Goal: Task Accomplishment & Management: Complete application form

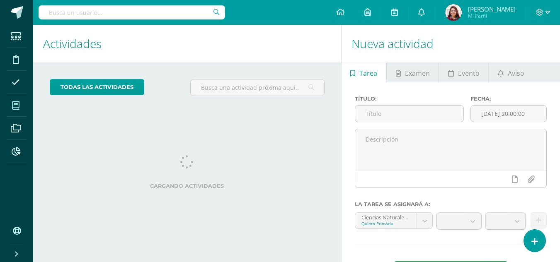
click at [21, 109] on span at bounding box center [16, 105] width 19 height 19
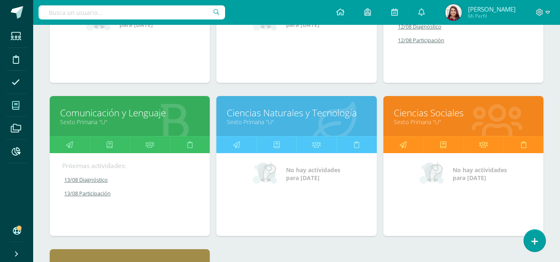
scroll to position [417, 0]
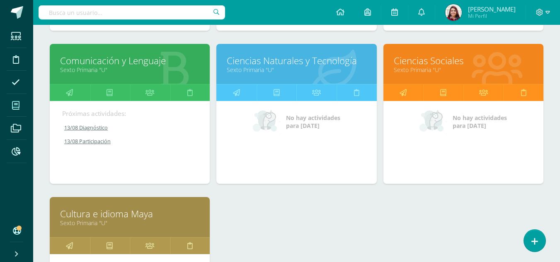
click at [459, 64] on link "Ciencias Sociales" at bounding box center [463, 60] width 139 height 13
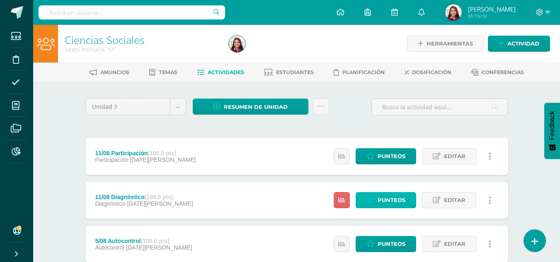
click at [406, 204] on link "Punteos" at bounding box center [385, 200] width 60 height 16
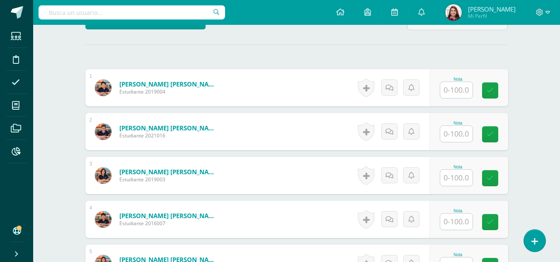
scroll to position [227, 0]
click at [473, 93] on div "Nota" at bounding box center [458, 88] width 36 height 22
click at [463, 91] on input "text" at bounding box center [456, 90] width 32 height 16
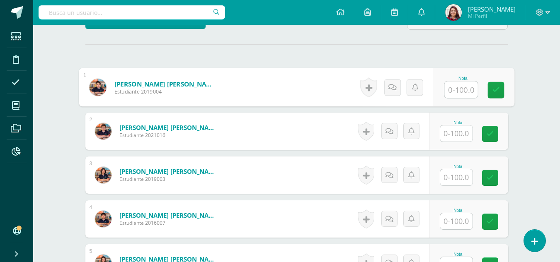
scroll to position [227, 0]
type input "90"
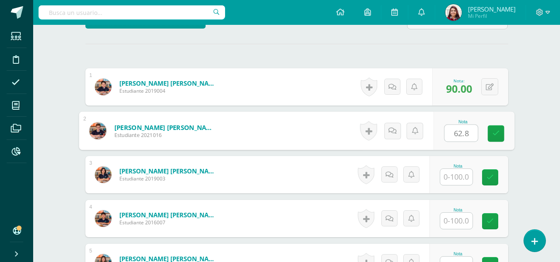
type input "62.8"
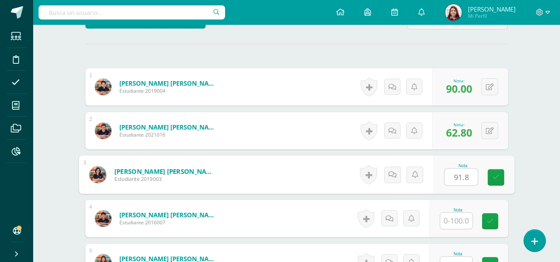
type input "91.8"
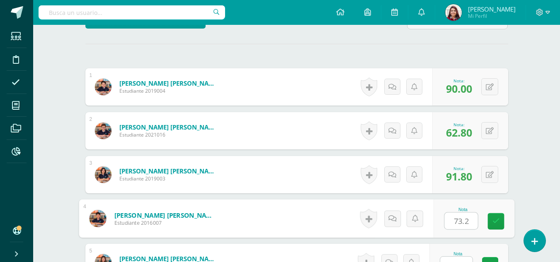
type input "73.2"
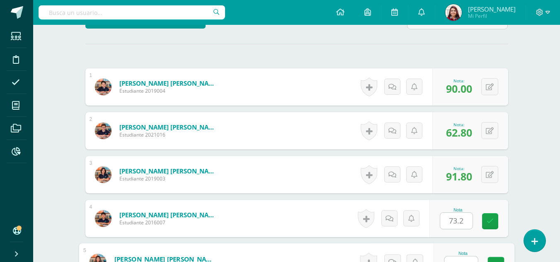
scroll to position [238, 0]
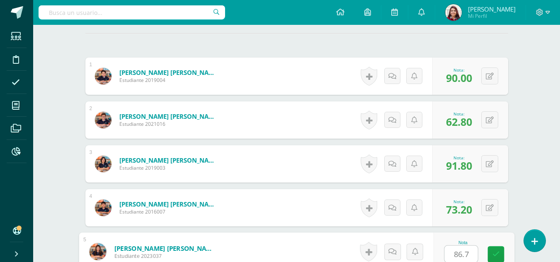
type input "86.7"
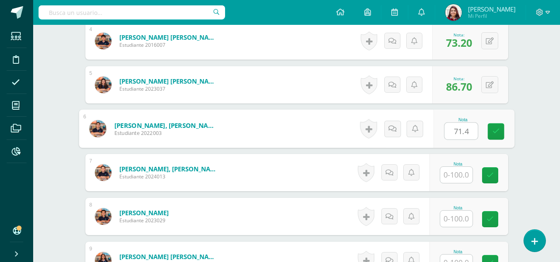
type input "71.4"
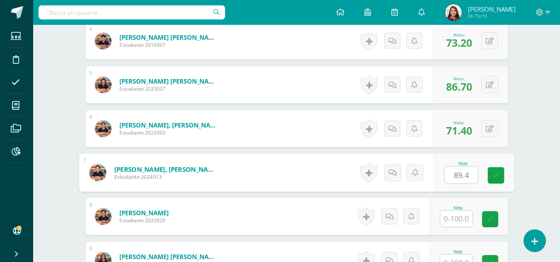
type input "89.4"
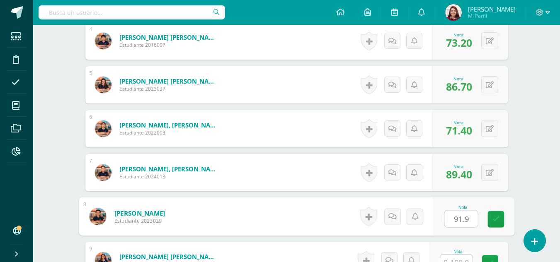
type input "91.9"
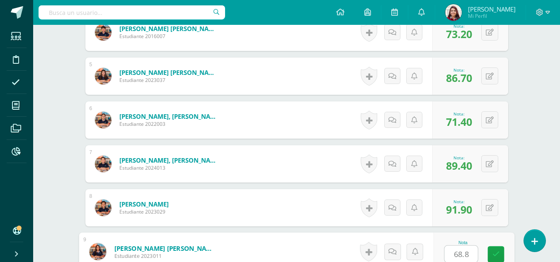
type input "68.8"
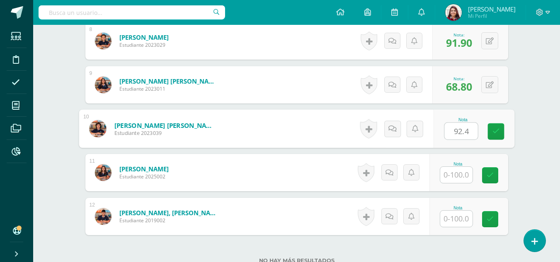
type input "92.4"
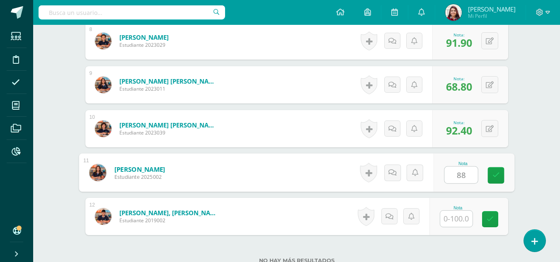
type input "88"
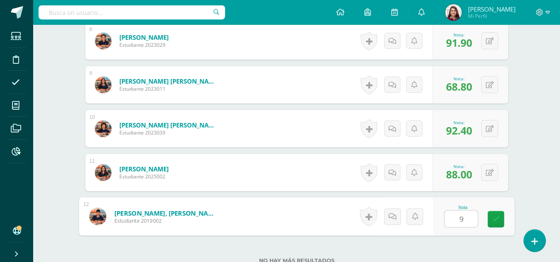
type input "95"
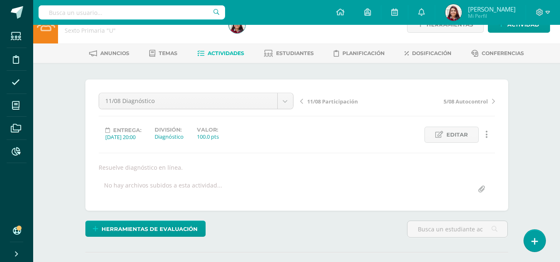
scroll to position [0, 0]
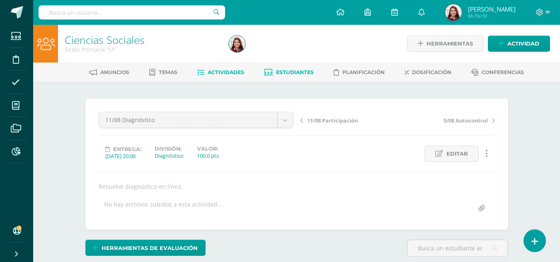
click at [274, 72] on link "Estudiantes" at bounding box center [289, 72] width 50 height 13
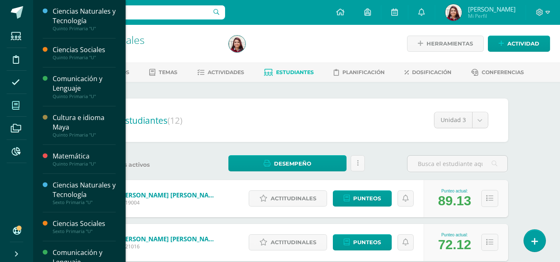
click at [8, 103] on span at bounding box center [16, 105] width 19 height 19
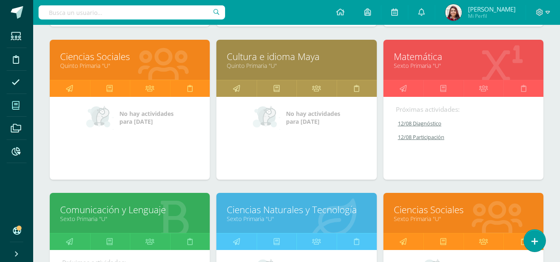
scroll to position [276, 0]
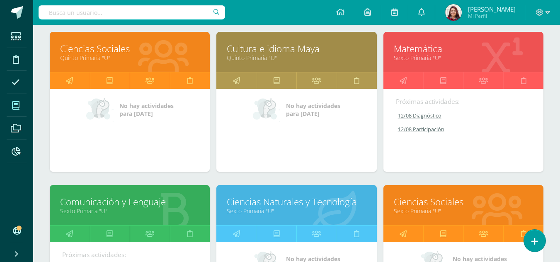
click at [457, 51] on link "Matemática" at bounding box center [463, 48] width 139 height 13
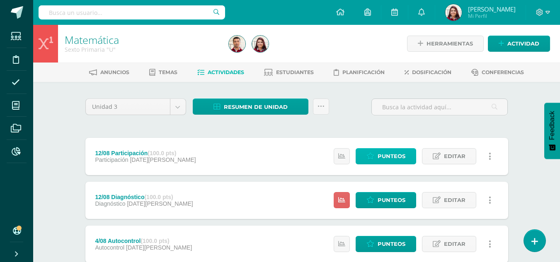
click at [377, 158] on link "Punteos" at bounding box center [385, 156] width 60 height 16
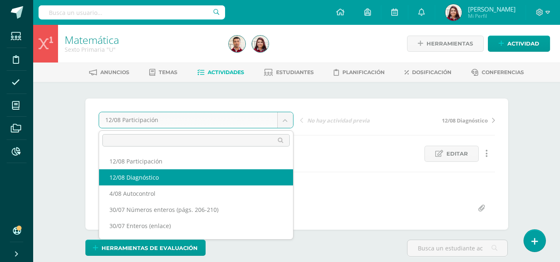
select select "/dashboard/teacher/grade-activity/217645/"
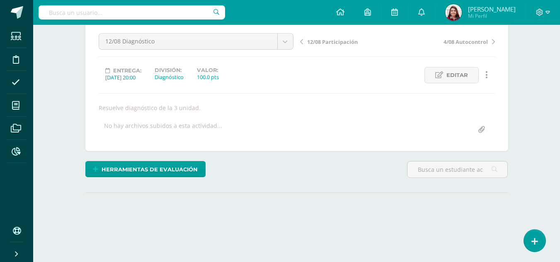
scroll to position [123, 0]
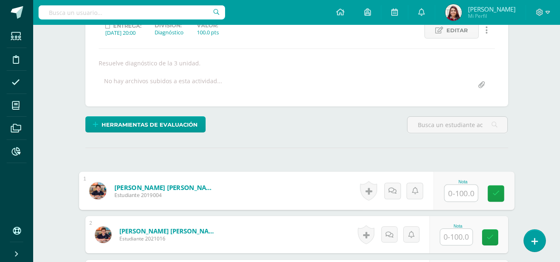
click at [451, 198] on input "text" at bounding box center [460, 193] width 33 height 17
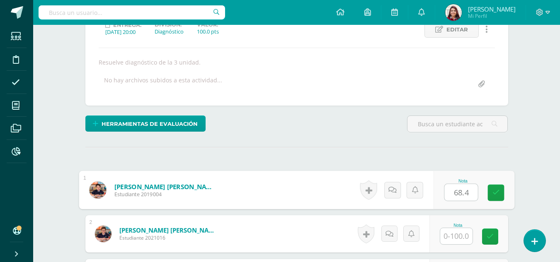
type input "68.4"
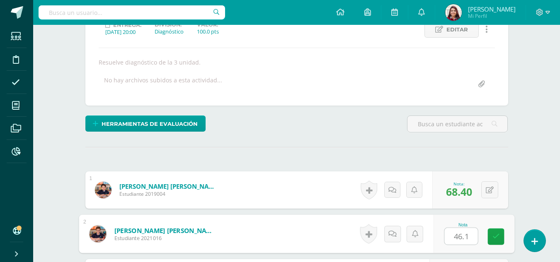
type input "46.1"
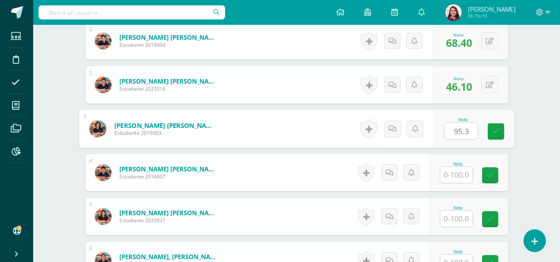
type input "95.3"
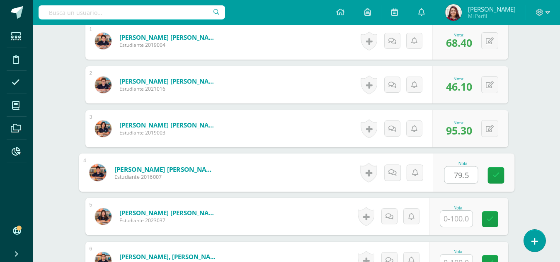
type input "79.5"
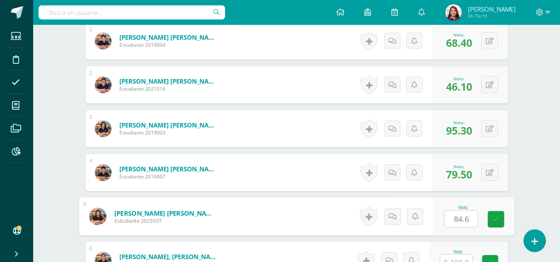
type input "84.6"
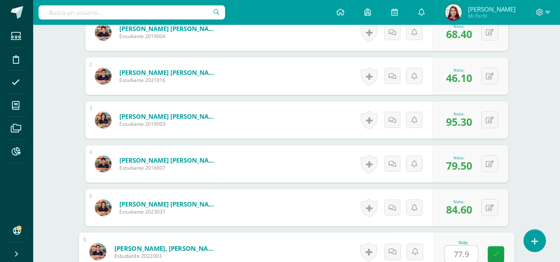
type input "77.9"
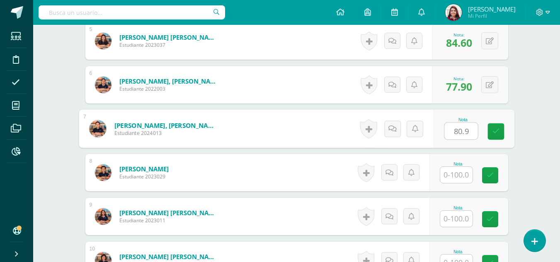
type input "80.9"
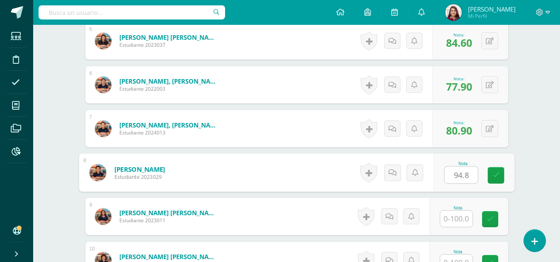
type input "94.8"
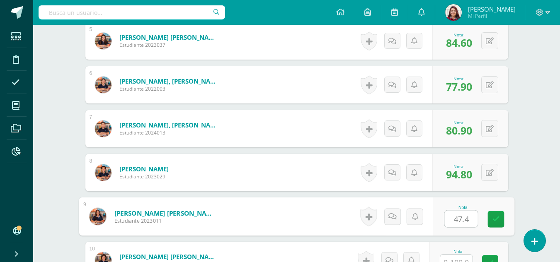
type input "47.4"
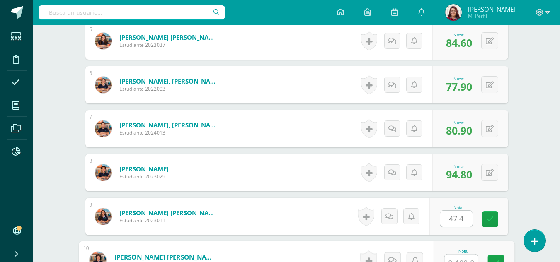
scroll to position [458, 0]
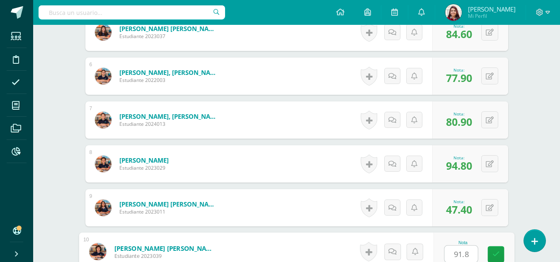
type input "91.8"
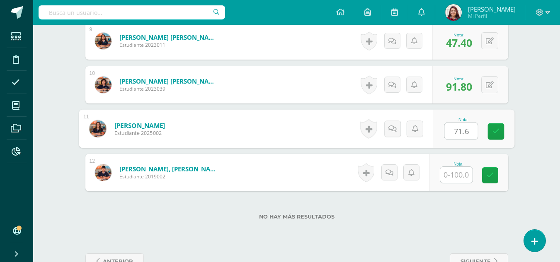
type input "71.6"
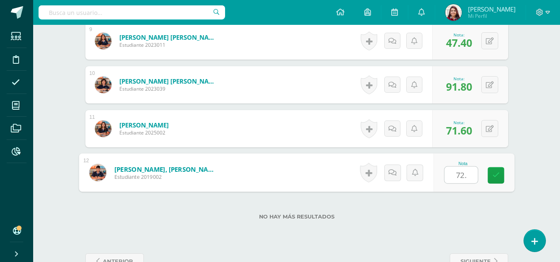
type input "72.5"
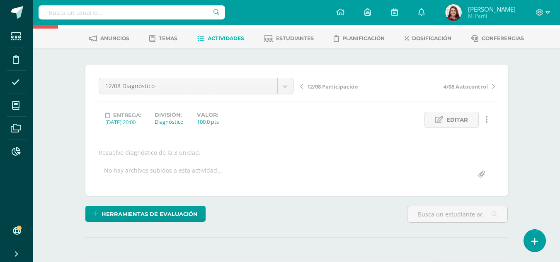
scroll to position [0, 0]
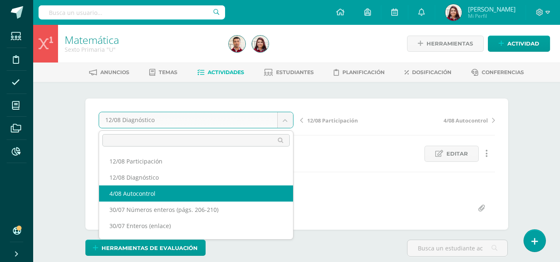
select select "/dashboard/teacher/grade-activity/217431/"
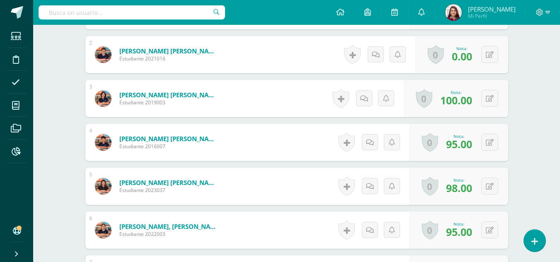
scroll to position [304, 0]
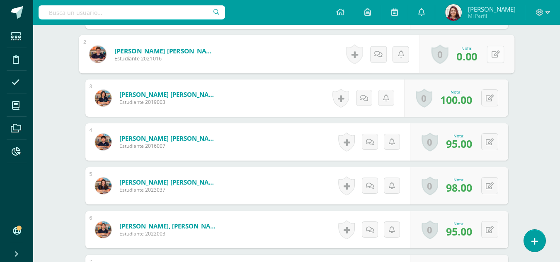
click at [486, 48] on button at bounding box center [494, 54] width 17 height 17
type input "40"
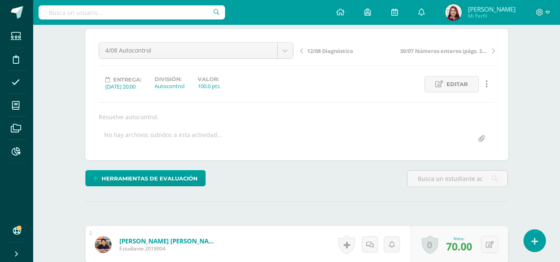
scroll to position [0, 0]
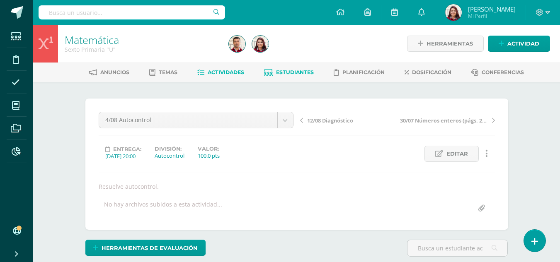
click at [291, 74] on span "Estudiantes" at bounding box center [295, 72] width 38 height 6
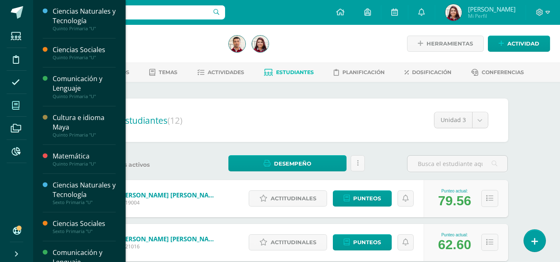
click at [20, 99] on span at bounding box center [16, 105] width 19 height 19
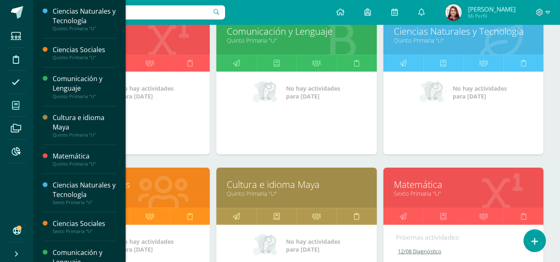
scroll to position [161, 0]
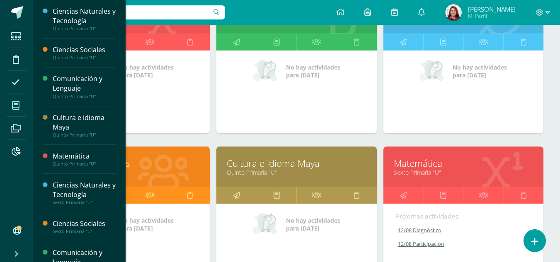
click at [149, 167] on link "Ciencias Sociales" at bounding box center [129, 163] width 139 height 13
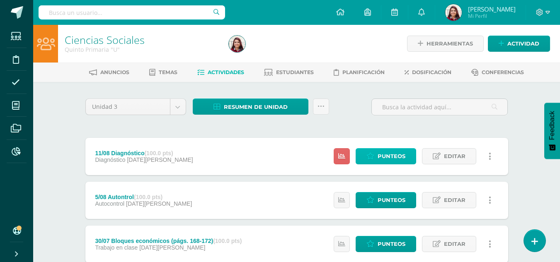
click at [379, 154] on span "Punteos" at bounding box center [391, 156] width 28 height 15
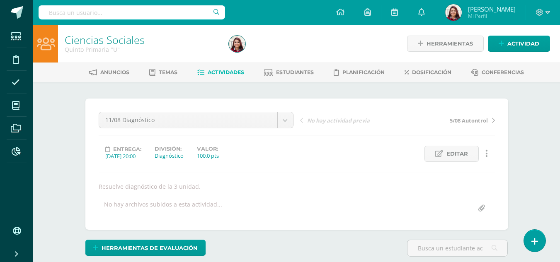
scroll to position [123, 0]
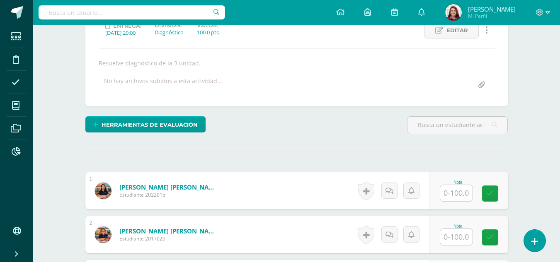
click at [450, 196] on input "text" at bounding box center [456, 193] width 32 height 16
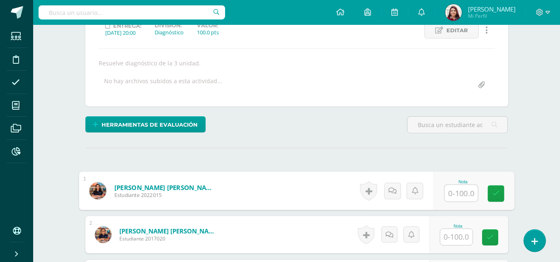
scroll to position [124, 0]
type input "93.4"
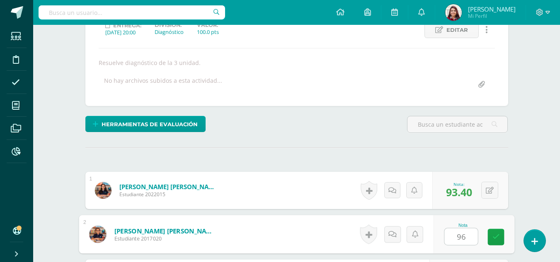
type input "96"
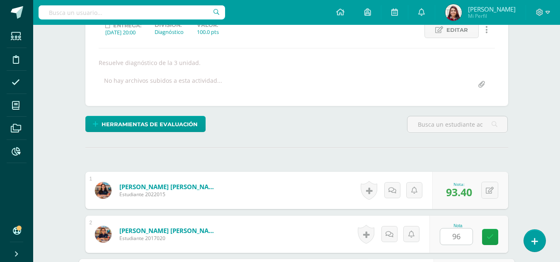
scroll to position [273, 0]
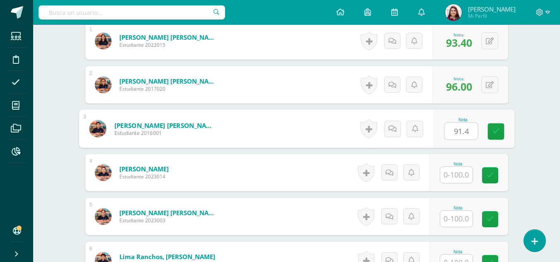
type input "91.4"
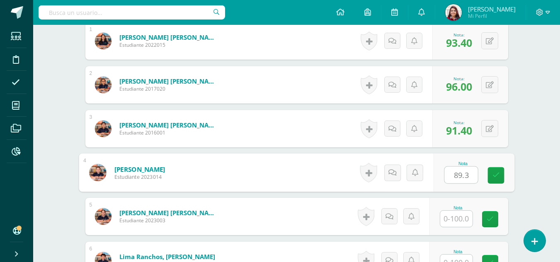
type input "89.3"
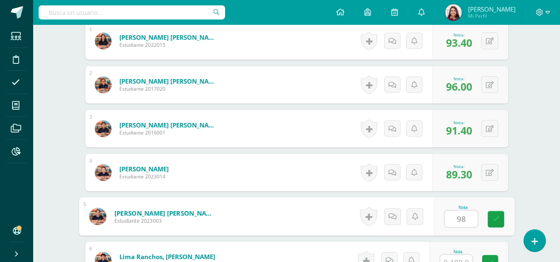
type input "98"
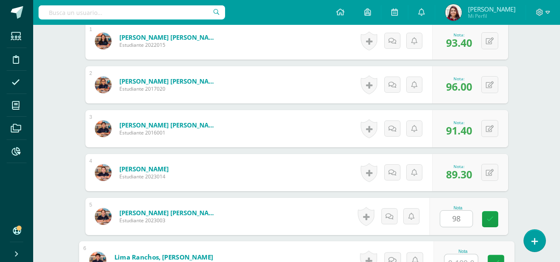
scroll to position [282, 0]
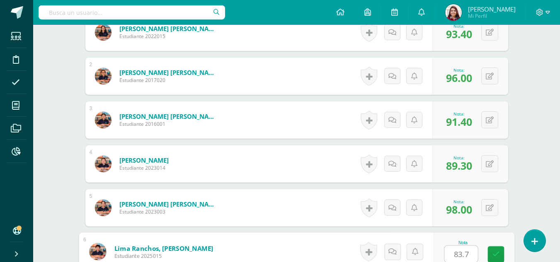
type input "83.7"
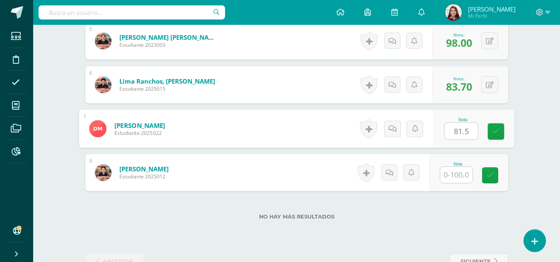
type input "81.5"
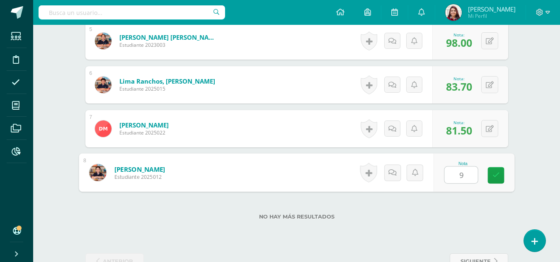
type input "98"
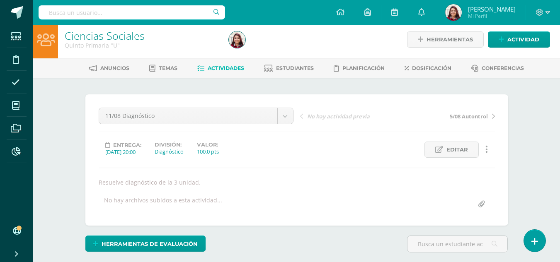
scroll to position [0, 0]
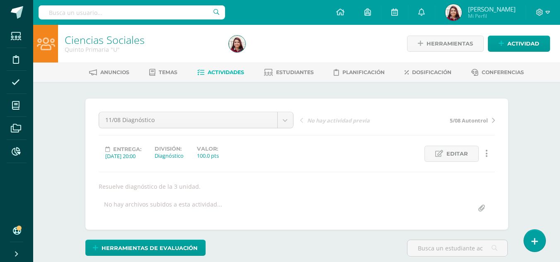
click at [210, 76] on link "Actividades" at bounding box center [220, 72] width 47 height 13
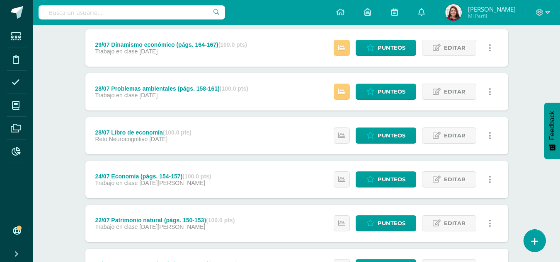
scroll to position [239, 0]
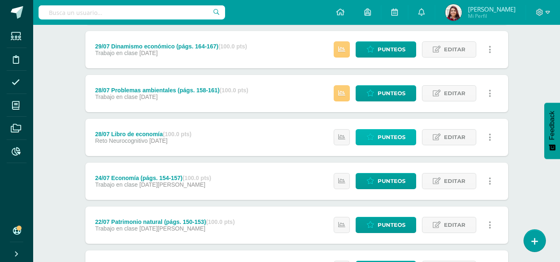
click at [408, 136] on link "Punteos" at bounding box center [385, 137] width 60 height 16
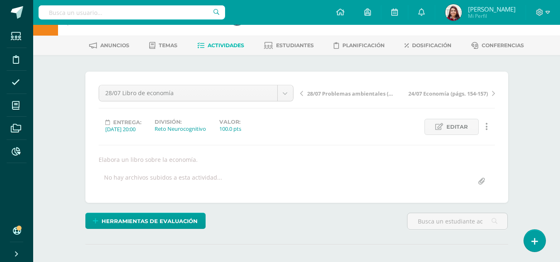
scroll to position [24, 0]
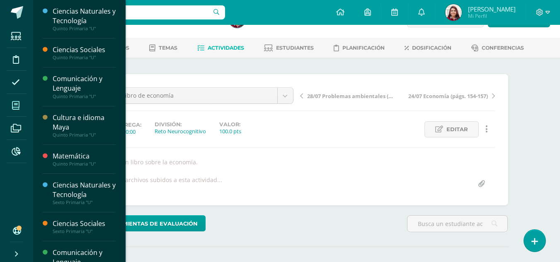
click at [19, 106] on icon at bounding box center [15, 106] width 7 height 8
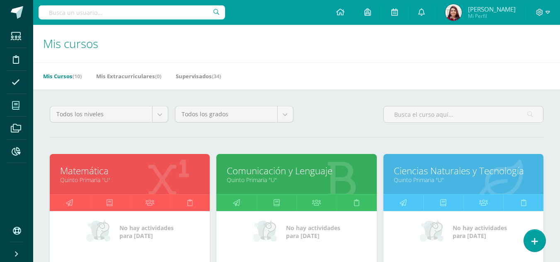
click at [141, 165] on link "Matemática" at bounding box center [129, 170] width 139 height 13
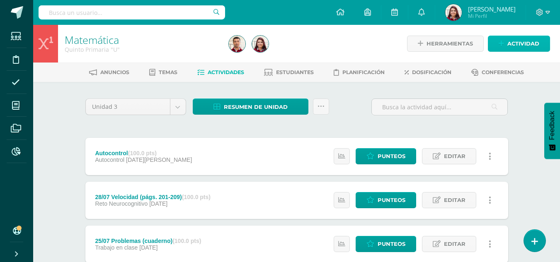
click at [520, 40] on span "Actividad" at bounding box center [523, 43] width 32 height 15
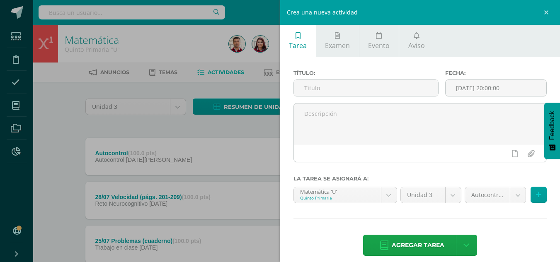
drag, startPoint x: 503, startPoint y: 92, endPoint x: 445, endPoint y: 162, distance: 90.6
click at [503, 92] on input "[DATE] 20:00:00" at bounding box center [495, 88] width 101 height 16
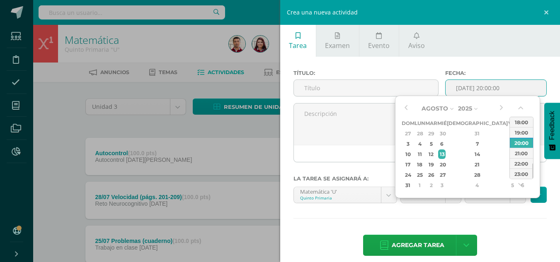
click at [436, 156] on div "12" at bounding box center [431, 155] width 10 height 10
type input "[DATE] 20:00"
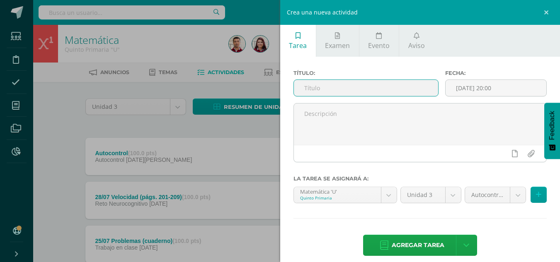
click at [331, 84] on input "text" at bounding box center [366, 88] width 144 height 16
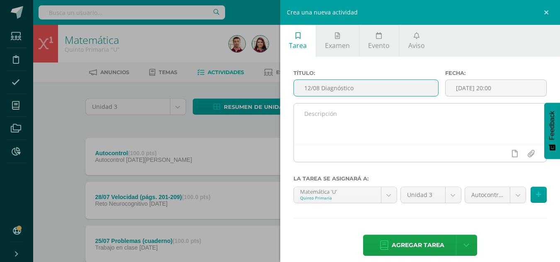
type input "12/08 Diagnóstico"
click at [322, 115] on textarea at bounding box center [420, 124] width 253 height 41
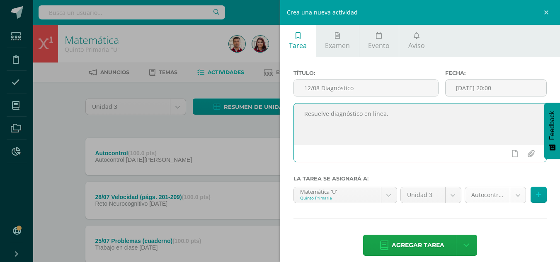
type textarea "Resuelve diagnóstico en línea."
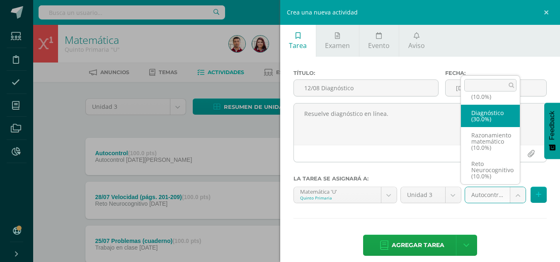
select select "203787"
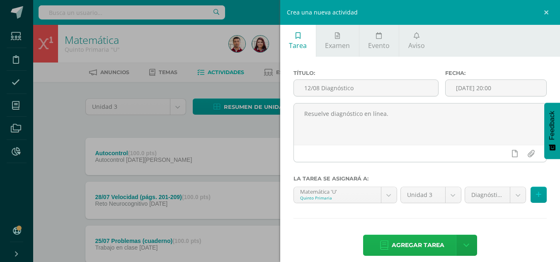
click at [429, 245] on span "Agregar tarea" at bounding box center [418, 245] width 53 height 20
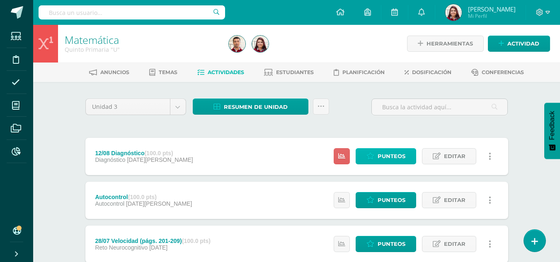
click at [380, 157] on span "Punteos" at bounding box center [391, 156] width 28 height 15
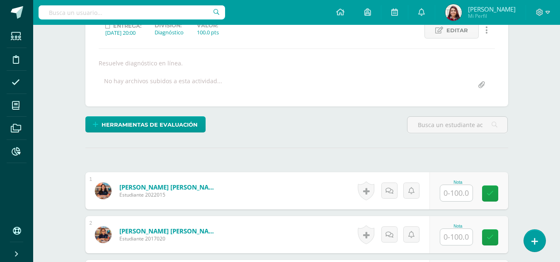
click at [442, 191] on div "Nota" at bounding box center [468, 190] width 79 height 37
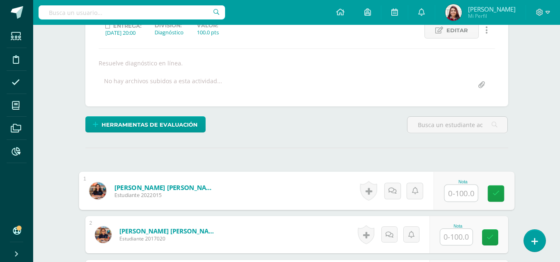
scroll to position [124, 0]
type input "73.7"
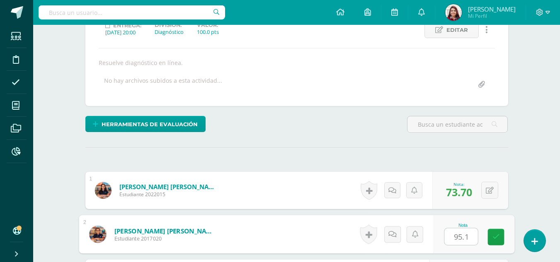
type input "95.1"
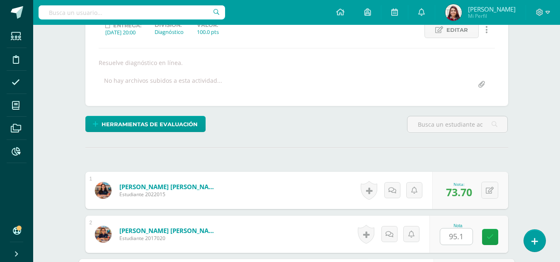
scroll to position [273, 0]
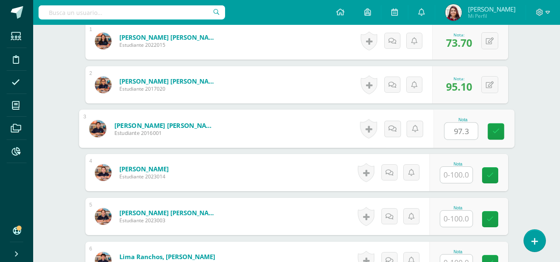
type input "97.3"
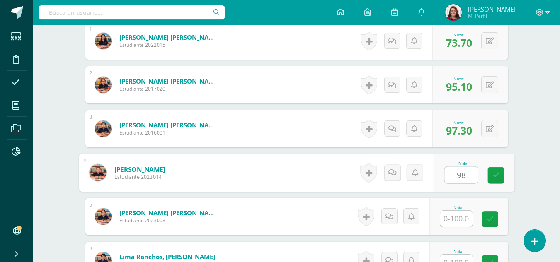
type input "98"
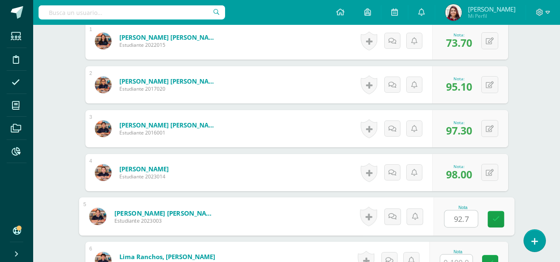
type input "92.7"
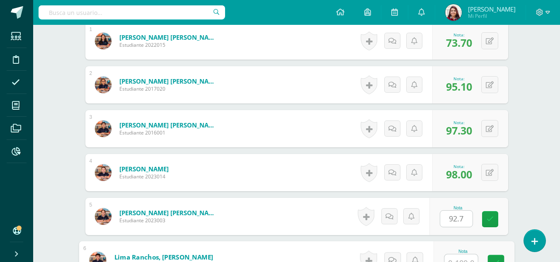
scroll to position [282, 0]
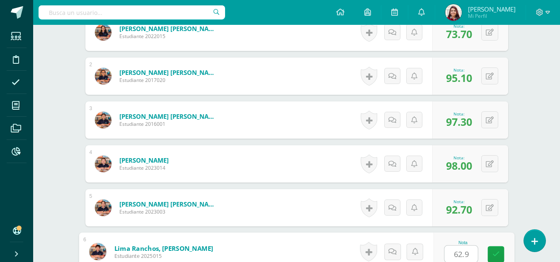
type input "62.9"
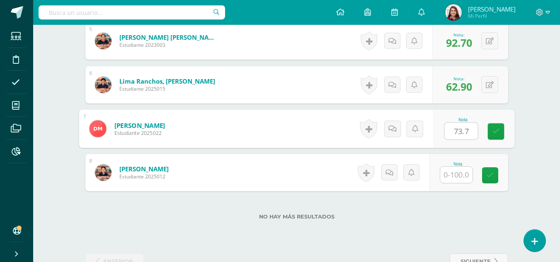
type input "73.7"
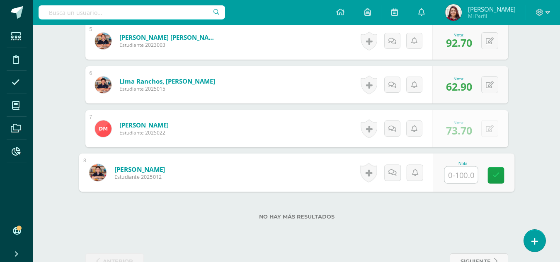
type input "8"
type input "91.8"
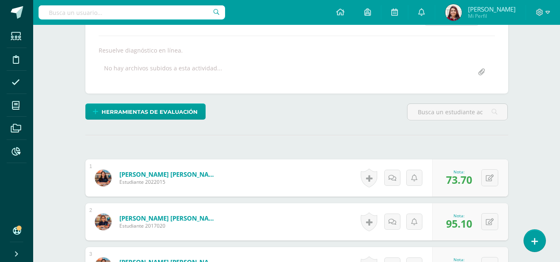
scroll to position [0, 0]
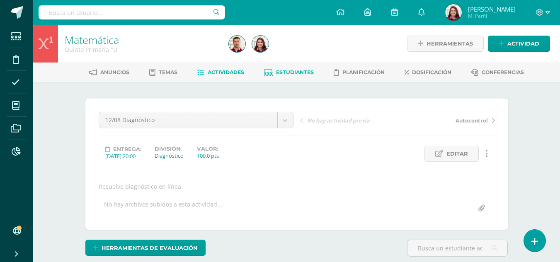
click at [288, 70] on span "Estudiantes" at bounding box center [295, 72] width 38 height 6
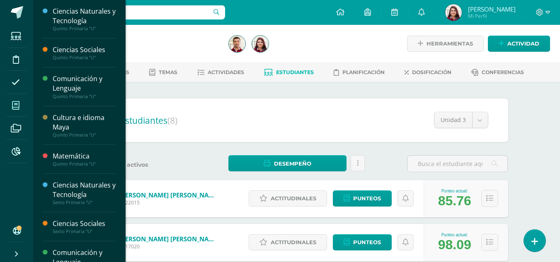
click at [10, 104] on span at bounding box center [16, 105] width 19 height 19
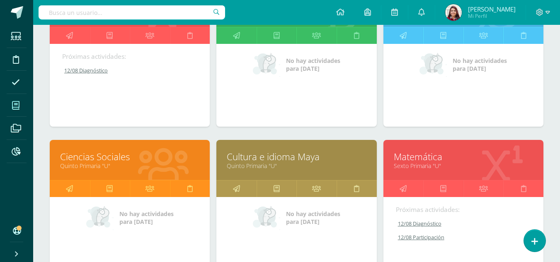
scroll to position [174, 0]
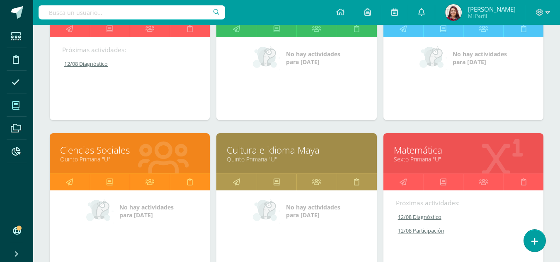
click at [462, 147] on link "Matemática" at bounding box center [463, 150] width 139 height 13
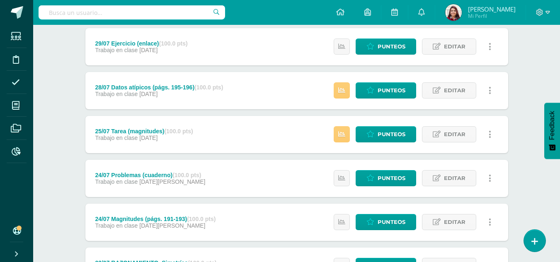
scroll to position [355, 0]
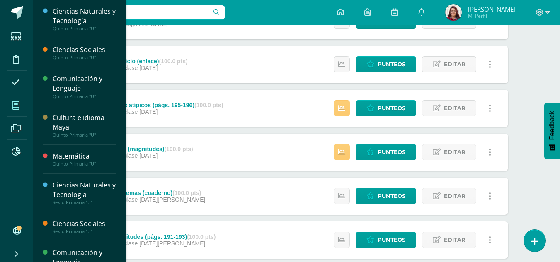
click at [24, 106] on span at bounding box center [16, 105] width 19 height 19
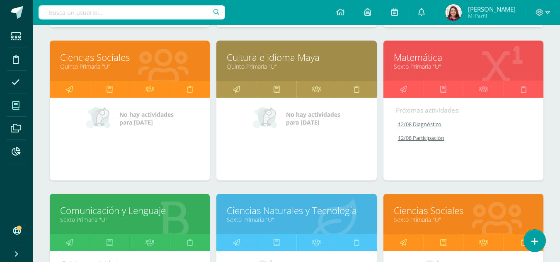
scroll to position [335, 0]
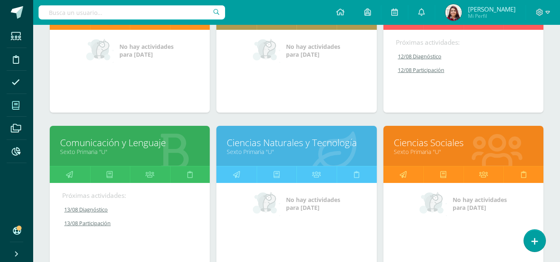
click at [424, 138] on link "Ciencias Sociales" at bounding box center [463, 142] width 139 height 13
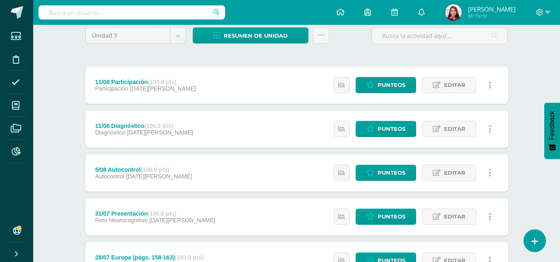
scroll to position [46, 0]
